Goal: Check status: Check status

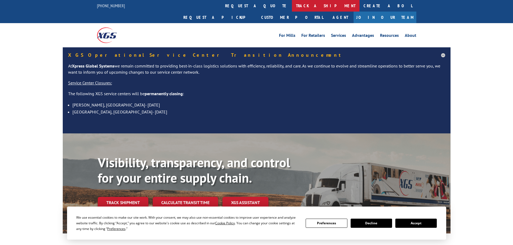
click at [292, 5] on link "track a shipment" at bounding box center [326, 6] width 68 height 12
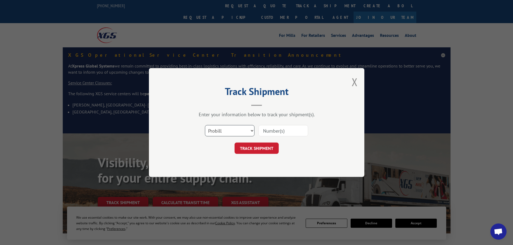
click at [245, 127] on select "Select category... Probill BOL PO" at bounding box center [230, 130] width 50 height 11
select select "bol"
click at [205, 125] on select "Select category... Probill BOL PO" at bounding box center [230, 130] width 50 height 11
click at [274, 129] on input at bounding box center [283, 130] width 50 height 11
paste input "17588627"
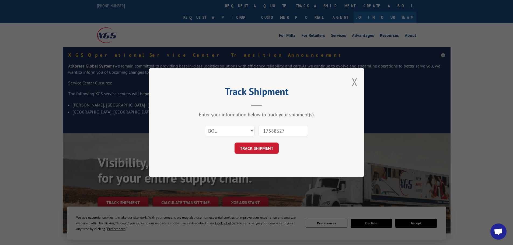
type input "17588627"
click at [258, 150] on button "TRACK SHIPMENT" at bounding box center [256, 148] width 44 height 11
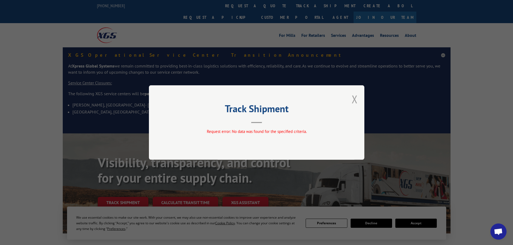
click at [354, 97] on button "Close modal" at bounding box center [354, 99] width 6 height 14
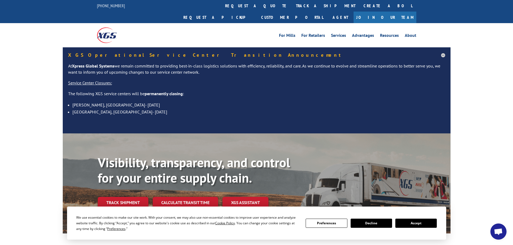
click at [292, 7] on link "track a shipment" at bounding box center [326, 6] width 68 height 12
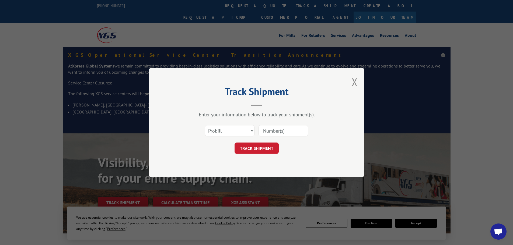
paste input "17588627"
type input "17588627"
click at [254, 148] on button "TRACK SHIPMENT" at bounding box center [256, 148] width 44 height 11
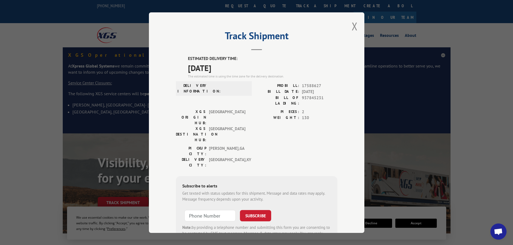
click at [349, 23] on div "Track Shipment ESTIMATED DELIVERY TIME: [DATE] The estimated time is using the …" at bounding box center [256, 122] width 215 height 221
click at [351, 27] on button "Close modal" at bounding box center [354, 26] width 6 height 14
